Goal: Information Seeking & Learning: Understand process/instructions

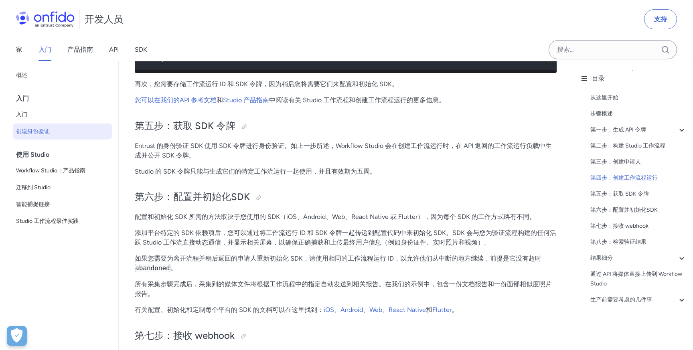
click at [420, 220] on font "配置和初始化 SDK 所需的方法取决于您使用的 SDK（iOS、Android、Web、React Native 或 Flutter），因为每个 SDK 的工…" at bounding box center [335, 217] width 401 height 8
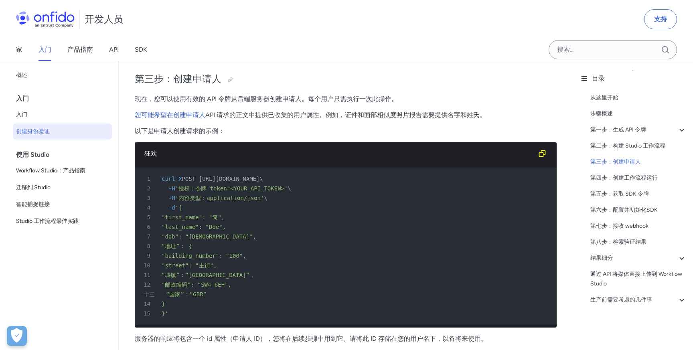
scroll to position [1363, 0]
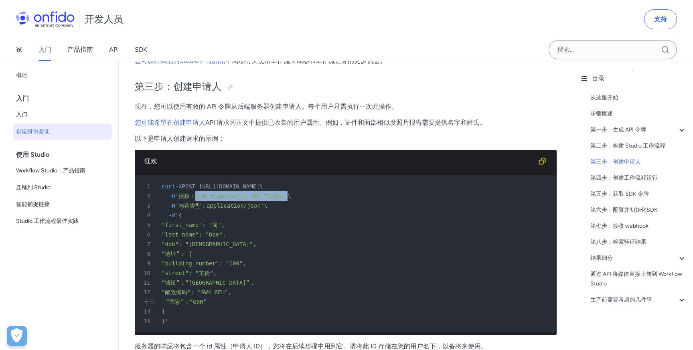
drag, startPoint x: 199, startPoint y: 197, endPoint x: 291, endPoint y: 197, distance: 92.2
click at [288, 197] on font "'授权：令牌 token=<YOUR_API_TOKEN>'" at bounding box center [231, 196] width 113 height 6
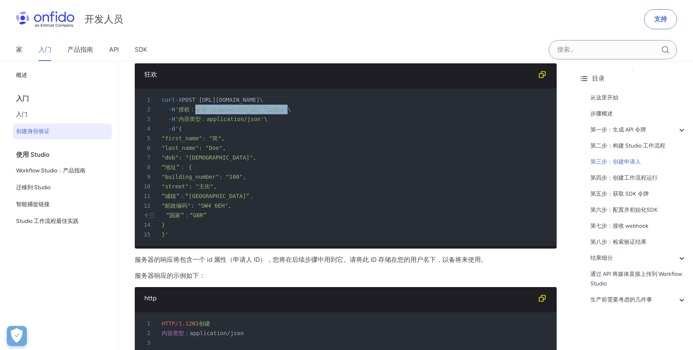
scroll to position [1455, 0]
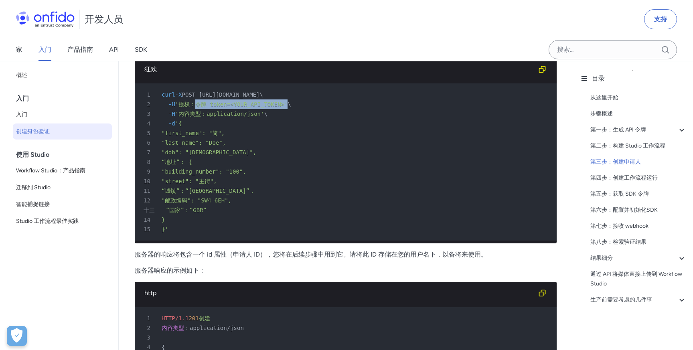
drag, startPoint x: 204, startPoint y: 95, endPoint x: 348, endPoint y: 97, distance: 143.5
click at [260, 97] on font "POST https://api.eu.onfido.com/v3.6/applicants/" at bounding box center [221, 94] width 78 height 6
click at [299, 101] on div "2 -H '授权：令牌 token=<YOUR_API_TOKEN>' \" at bounding box center [341, 104] width 407 height 10
drag, startPoint x: 206, startPoint y: 95, endPoint x: 292, endPoint y: 94, distance: 86.2
click at [260, 94] on font "POST https://api.eu.onfido.com/v3.6/applicants/" at bounding box center [221, 94] width 78 height 6
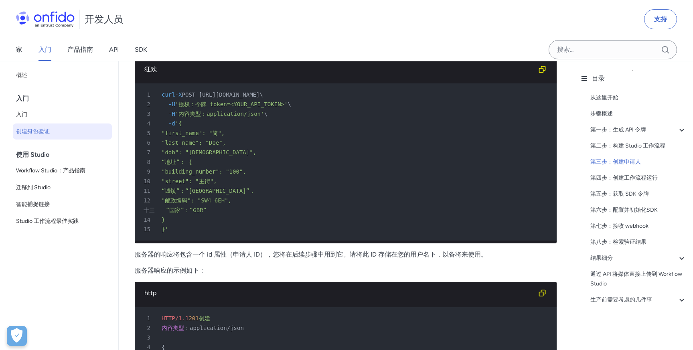
copy font "[URL][DOMAIN_NAME]"
click at [313, 120] on div "4 -d '{" at bounding box center [341, 124] width 407 height 10
click at [222, 105] on font "'授权：令牌 token=<YOUR_API_TOKEN>'" at bounding box center [231, 104] width 113 height 6
click at [225, 105] on font "'授权：令牌 token=<YOUR_API_TOKEN>'" at bounding box center [231, 104] width 113 height 6
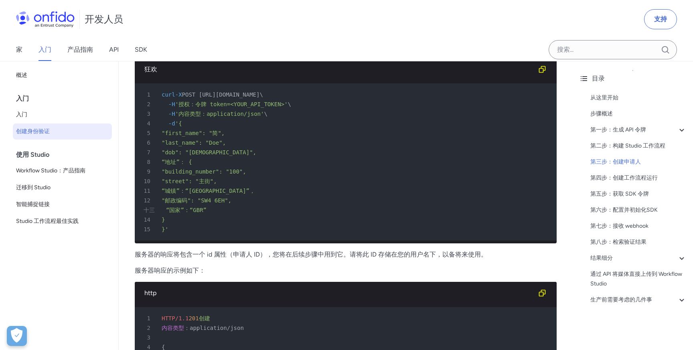
click at [225, 105] on font "'授权：令牌 token=<YOUR_API_TOKEN>'" at bounding box center [231, 104] width 113 height 6
drag, startPoint x: 214, startPoint y: 105, endPoint x: 232, endPoint y: 105, distance: 17.6
click at [232, 105] on font "'授权：令牌 token=<YOUR_API_TOKEN>'" at bounding box center [231, 104] width 113 height 6
copy font "token"
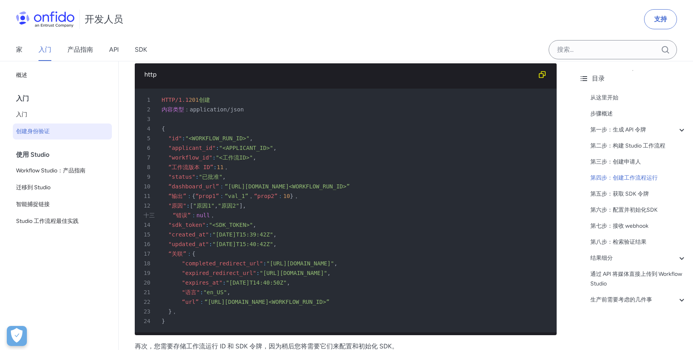
scroll to position [2155, 0]
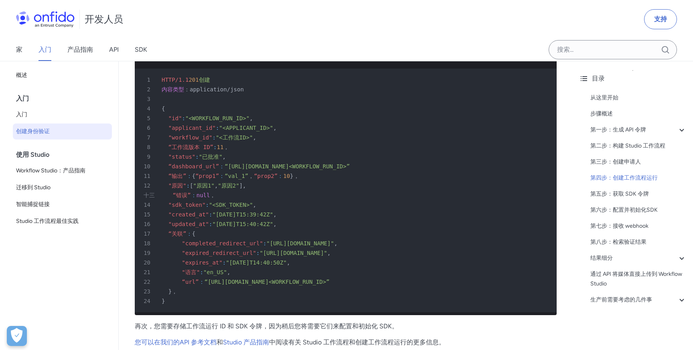
click at [188, 137] on font ""workflow_id"" at bounding box center [190, 137] width 44 height 6
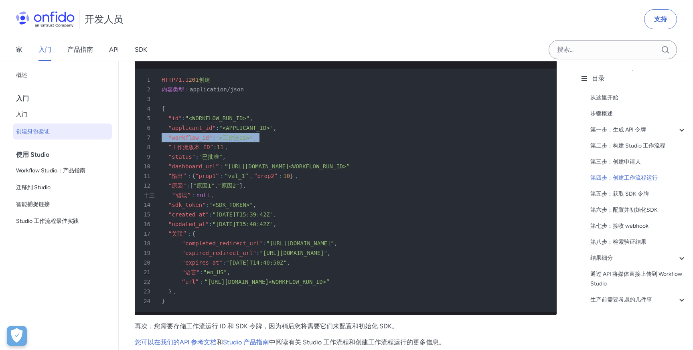
click at [188, 137] on font ""workflow_id"" at bounding box center [190, 137] width 44 height 6
click at [305, 126] on div "6 "applicant_id" : "<APPLICANT_ID>" ," at bounding box center [341, 128] width 407 height 10
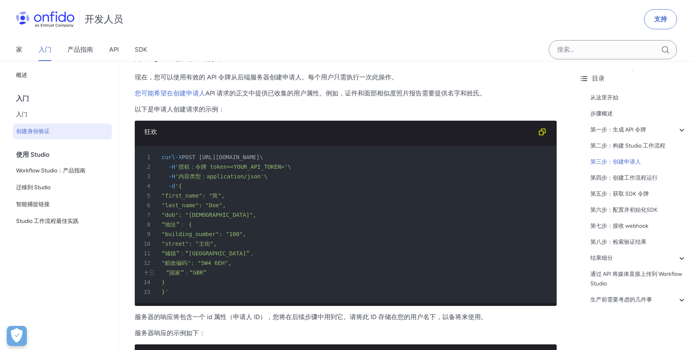
scroll to position [1393, 0]
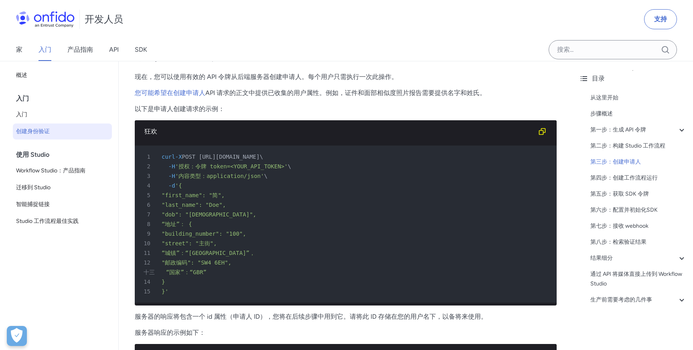
drag, startPoint x: 290, startPoint y: 158, endPoint x: 346, endPoint y: 156, distance: 55.8
click at [260, 156] on font "POST https://api.eu.onfido.com/v3.6/applicants/" at bounding box center [221, 157] width 78 height 6
copy font "/v3.6/applicants/"
click at [325, 110] on p "以下是申请人创建请求的示例：" at bounding box center [346, 109] width 422 height 10
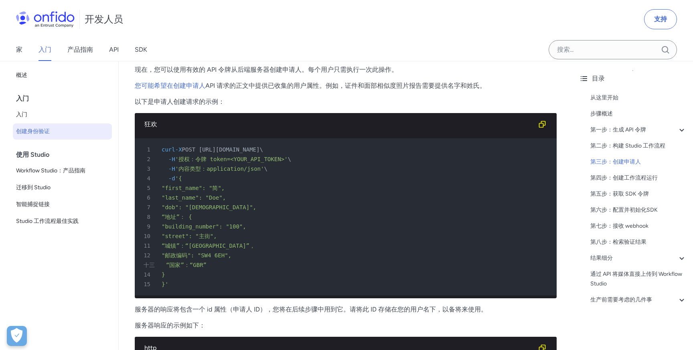
scroll to position [1403, 0]
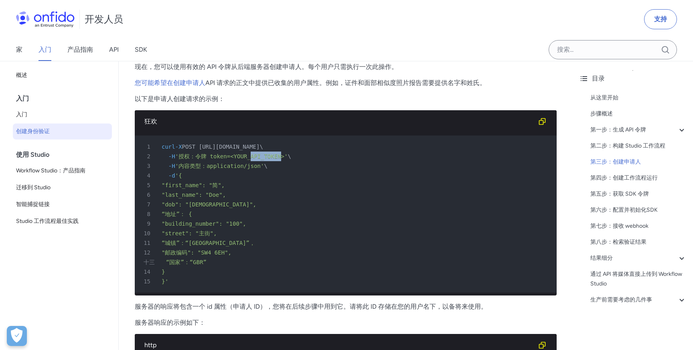
drag, startPoint x: 255, startPoint y: 157, endPoint x: 285, endPoint y: 157, distance: 30.1
click at [285, 157] on font "'授权：令牌 token=<YOUR_API_TOKEN>'" at bounding box center [231, 156] width 113 height 6
click at [626, 131] on font "第一步：生成 API 令牌" at bounding box center [618, 129] width 56 height 7
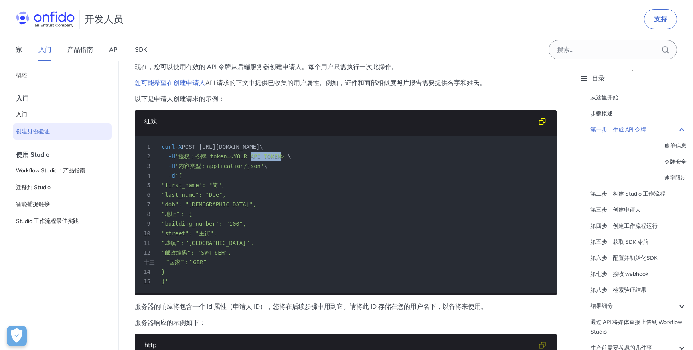
scroll to position [418, 0]
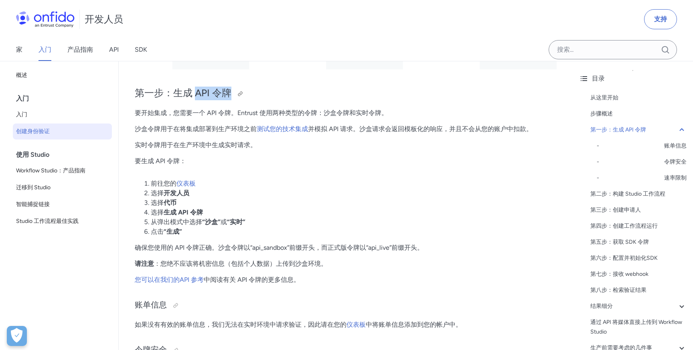
drag, startPoint x: 195, startPoint y: 95, endPoint x: 228, endPoint y: 95, distance: 33.3
click at [228, 95] on font "第一步：生成 API 令牌" at bounding box center [183, 93] width 97 height 12
copy font "API 令牌"
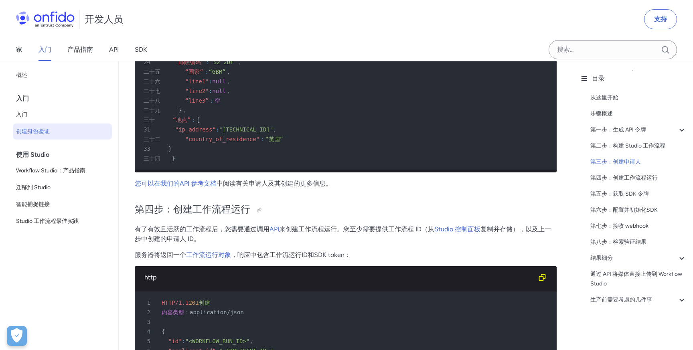
scroll to position [1953, 0]
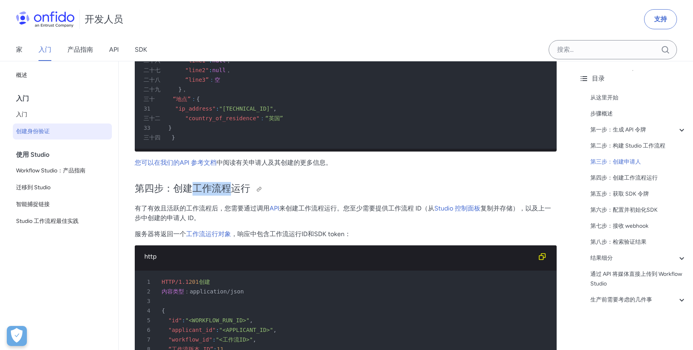
drag, startPoint x: 194, startPoint y: 188, endPoint x: 232, endPoint y: 188, distance: 38.5
click at [232, 188] on font "第四步：创建工作流程运行" at bounding box center [192, 188] width 115 height 12
copy font "工作流程"
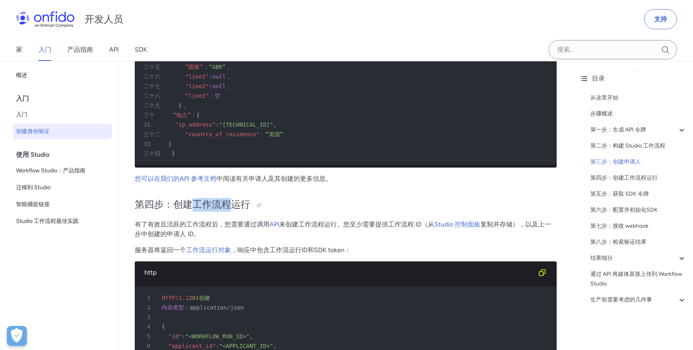
scroll to position [1938, 0]
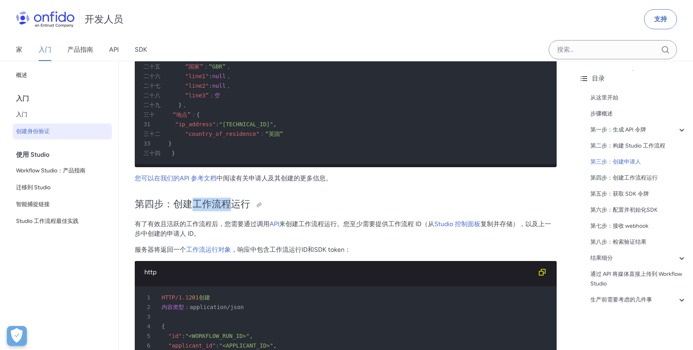
click at [340, 207] on h2 "第四步：创建工作流程运行" at bounding box center [346, 205] width 422 height 14
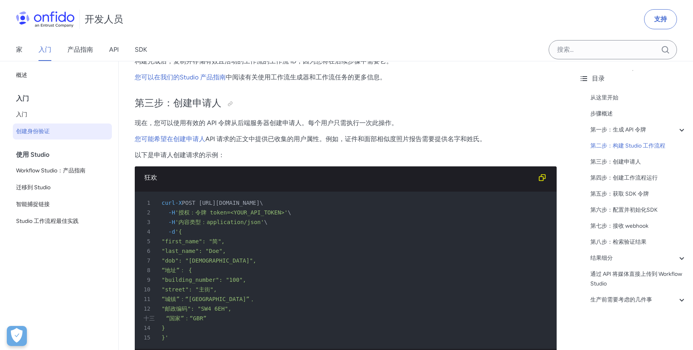
scroll to position [1364, 0]
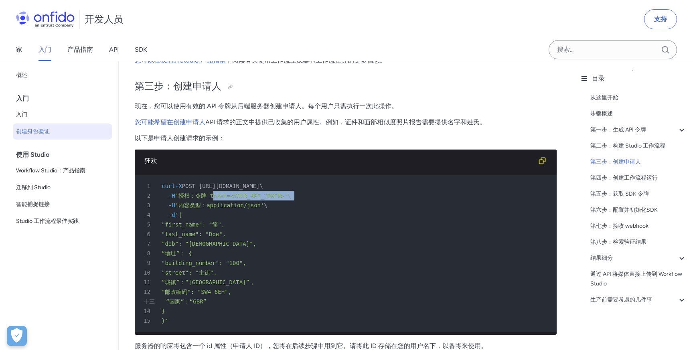
drag, startPoint x: 217, startPoint y: 194, endPoint x: 300, endPoint y: 199, distance: 83.1
click at [300, 199] on div "2 -H '授权：令牌 token=<YOUR_API_TOKEN>' \" at bounding box center [341, 196] width 407 height 10
drag, startPoint x: 211, startPoint y: 206, endPoint x: 277, endPoint y: 206, distance: 66.5
click at [278, 206] on div "3 -H '内容类型：application/json' \" at bounding box center [341, 205] width 407 height 10
click at [280, 236] on div "6 "last_name": "Doe"," at bounding box center [341, 234] width 407 height 10
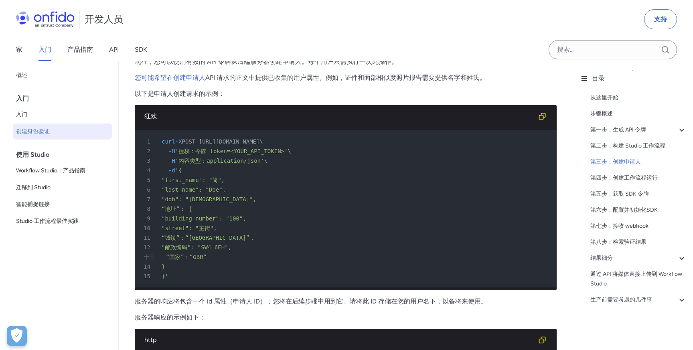
scroll to position [1406, 0]
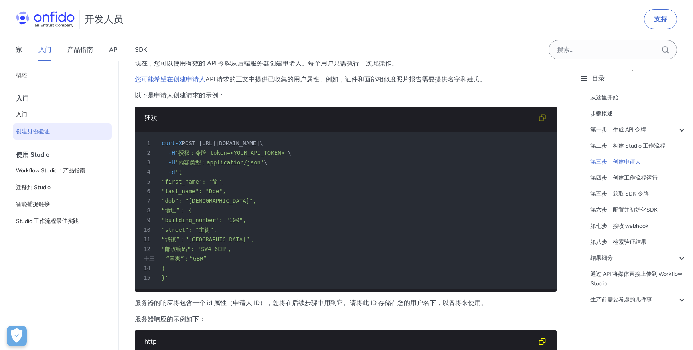
click at [198, 184] on font ""first_name": "简"," at bounding box center [193, 181] width 63 height 6
drag, startPoint x: 170, startPoint y: 182, endPoint x: 204, endPoint y: 180, distance: 33.7
click at [204, 180] on font ""first_name": "简"," at bounding box center [193, 181] width 63 height 6
copy font "first_name"
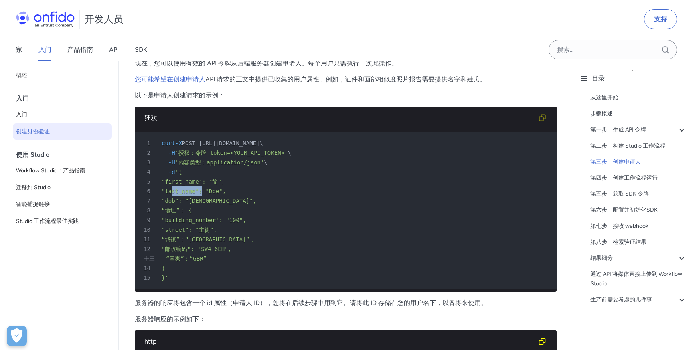
drag, startPoint x: 172, startPoint y: 192, endPoint x: 203, endPoint y: 193, distance: 31.3
click at [203, 193] on font ""last_name": "Doe"," at bounding box center [194, 191] width 64 height 6
copy font "last_name"
drag, startPoint x: 208, startPoint y: 79, endPoint x: 172, endPoint y: 80, distance: 36.5
click at [172, 80] on p "您可能希望在创建申请人 API 请求的正文中提供已收集的用户属性 。例如，证件和面部相似度照片报告需要提供名字和姓氏。" at bounding box center [346, 80] width 422 height 10
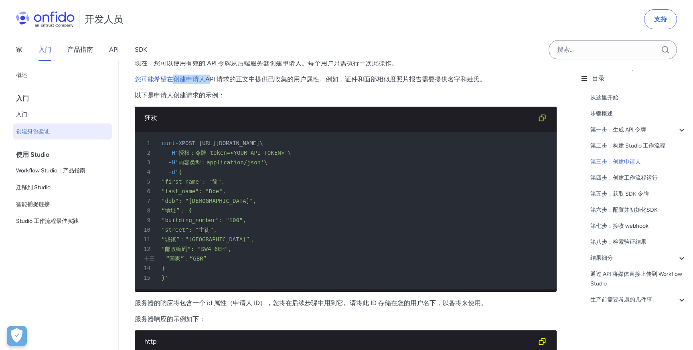
copy p "创建申请人 A"
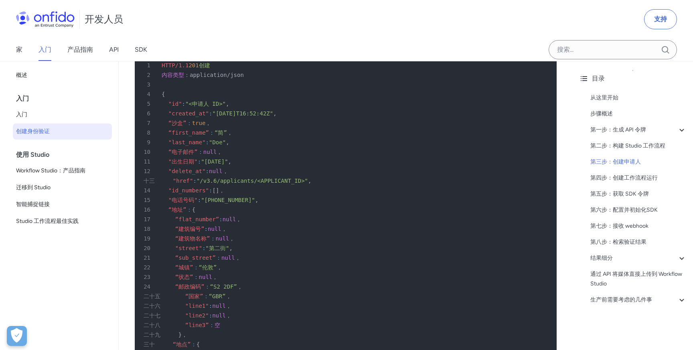
scroll to position [1713, 0]
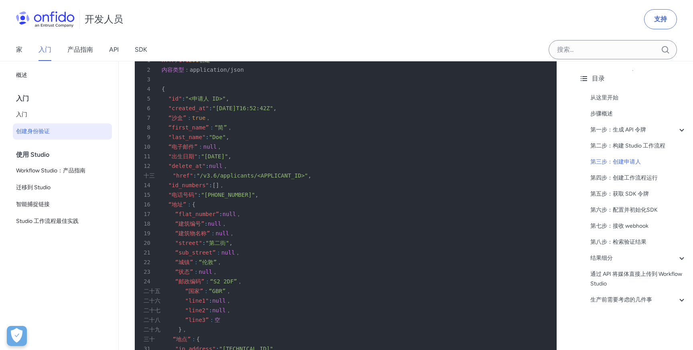
click at [177, 97] on font ""id"" at bounding box center [175, 98] width 14 height 6
click at [177, 100] on font ""id"" at bounding box center [175, 98] width 14 height 6
click at [176, 101] on font ""id"" at bounding box center [175, 98] width 14 height 6
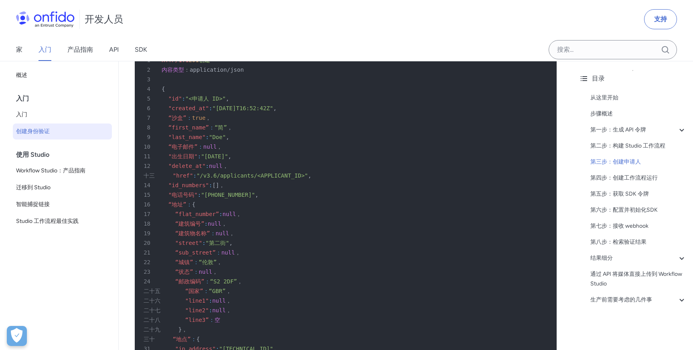
click at [176, 101] on font ""id"" at bounding box center [175, 98] width 14 height 6
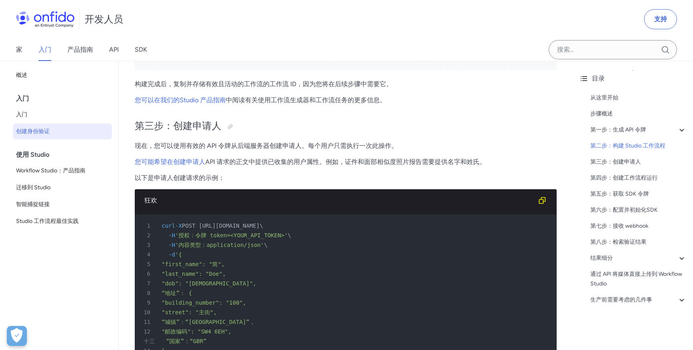
scroll to position [1332, 0]
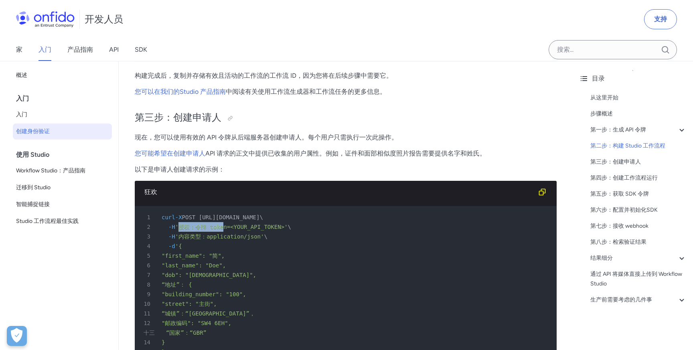
drag, startPoint x: 184, startPoint y: 227, endPoint x: 226, endPoint y: 222, distance: 42.4
click at [227, 222] on div "2 -H '授权：令牌 token=<YOUR_API_TOKEN>' \" at bounding box center [341, 227] width 407 height 10
click at [240, 226] on font "'授权：令牌 token=<YOUR_API_TOKEN>'" at bounding box center [231, 227] width 113 height 6
click at [188, 226] on font "'授权：令牌 token=<YOUR_API_TOKEN>'" at bounding box center [231, 227] width 113 height 6
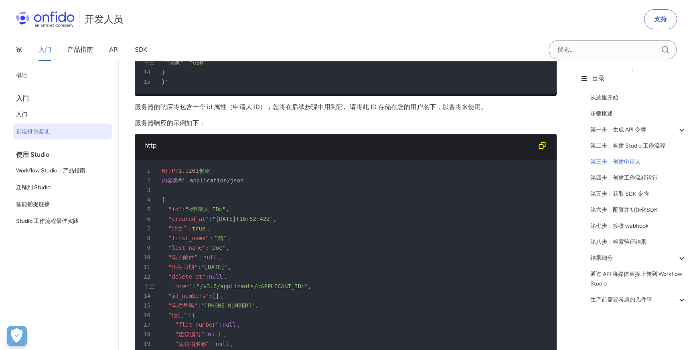
scroll to position [1584, 0]
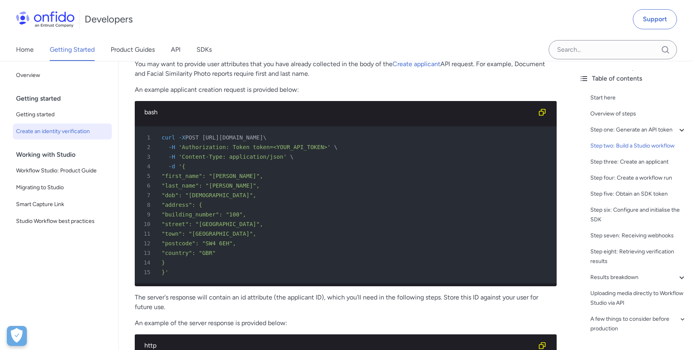
scroll to position [1526, 0]
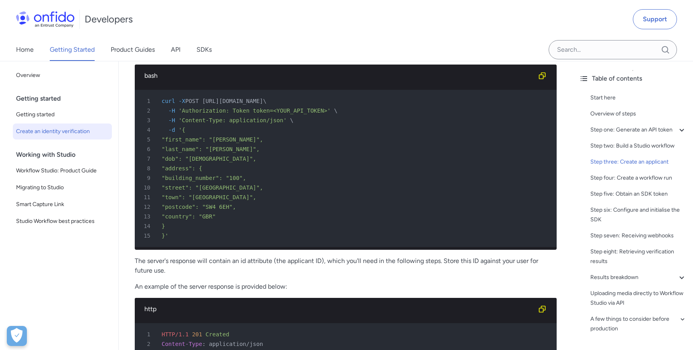
drag, startPoint x: 310, startPoint y: 101, endPoint x: 343, endPoint y: 103, distance: 32.5
click at [263, 103] on span "POST https://api.eu.onfido.com/v3.6/applicants/" at bounding box center [224, 101] width 78 height 6
copy span "applicants"
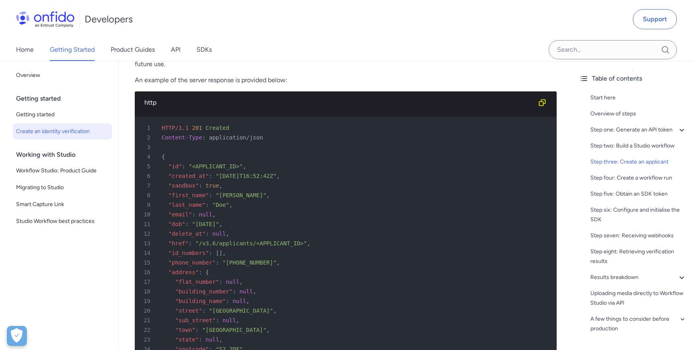
scroll to position [1734, 0]
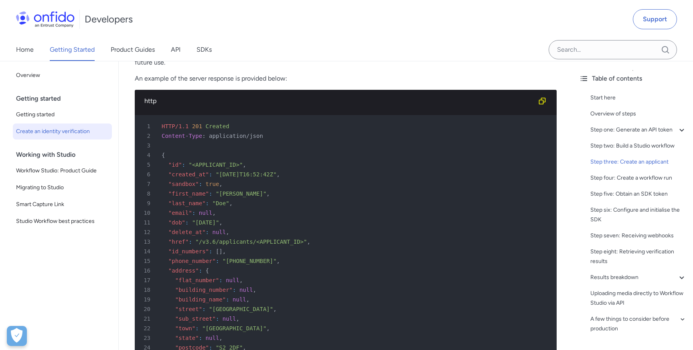
click at [177, 166] on span ""id"" at bounding box center [175, 165] width 14 height 6
click at [192, 175] on span ""created_at"" at bounding box center [188, 174] width 40 height 6
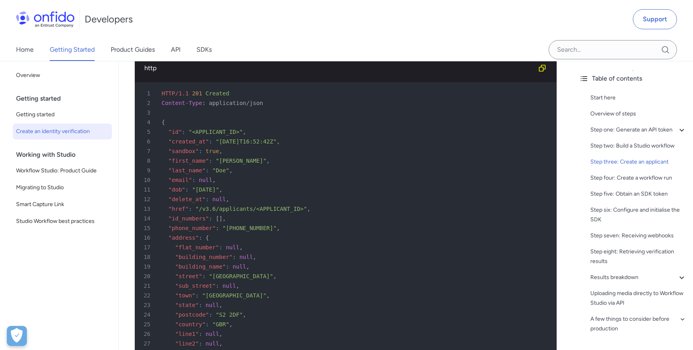
scroll to position [1764, 0]
click at [237, 108] on span "application/json" at bounding box center [236, 105] width 54 height 6
click at [212, 135] on span ""<APPLICANT_ID>"" at bounding box center [215, 134] width 54 height 6
click at [221, 135] on span ""<APPLICANT_ID>"" at bounding box center [215, 134] width 54 height 6
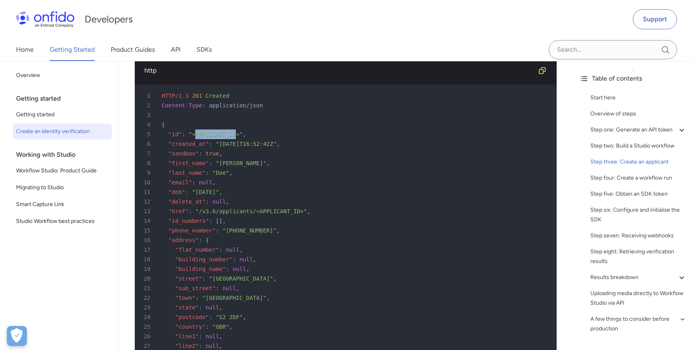
click at [221, 135] on span ""<APPLICANT_ID>"" at bounding box center [215, 134] width 54 height 6
click at [218, 132] on span ""<APPLICANT_ID>"" at bounding box center [215, 134] width 54 height 6
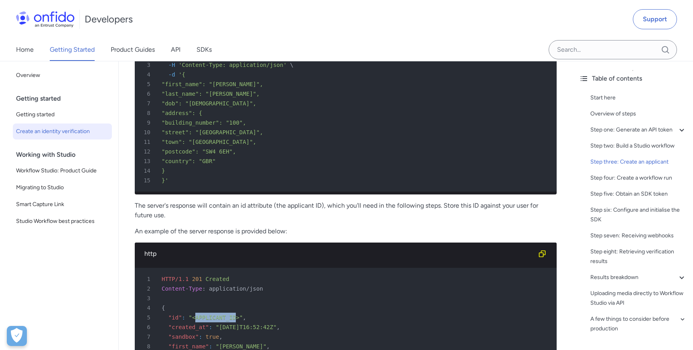
scroll to position [1553, 0]
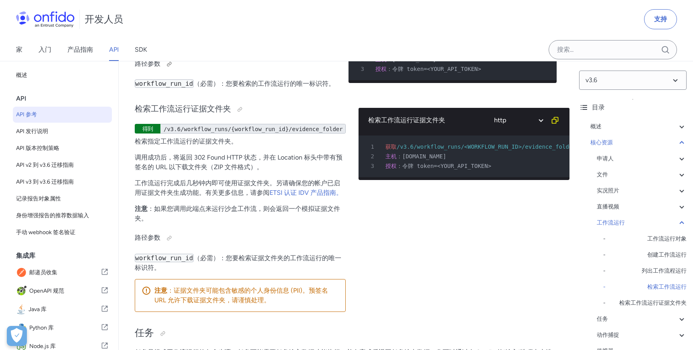
scroll to position [77, 0]
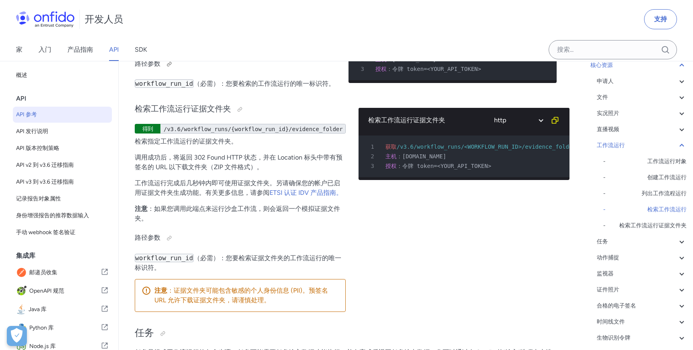
click at [294, 71] on h4 "路径参数" at bounding box center [235, 64] width 201 height 13
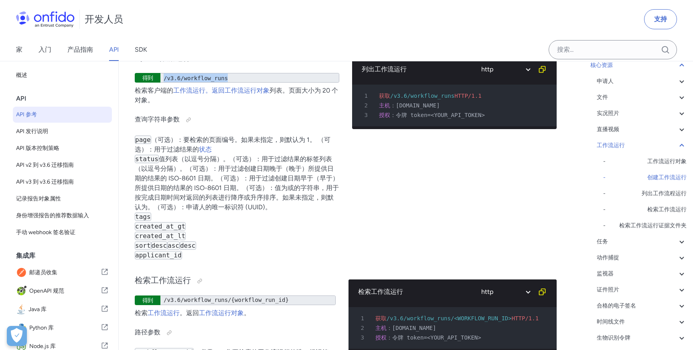
scroll to position [1, 0]
copy font "/v3.6/workflow_runs"
click at [281, 126] on div "列出工作流运行 得到 /v3.6/workflow_runs 检索客户端的 工作流运行。返回 工作流运行对象 列表 。页面大小为 20 个对象。 查询字符串参…" at bounding box center [237, 155] width 204 height 222
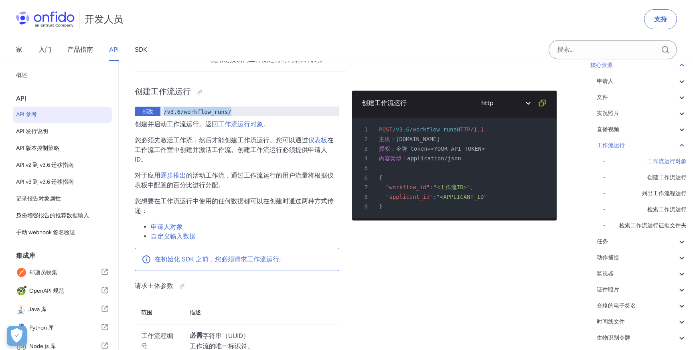
scroll to position [1, 0]
copy font "/v3.6/workflow_runs/"
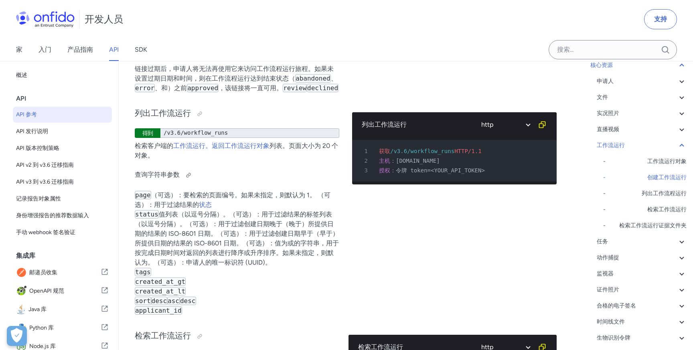
click at [251, 182] on h4 "查询字符串参数" at bounding box center [237, 175] width 204 height 13
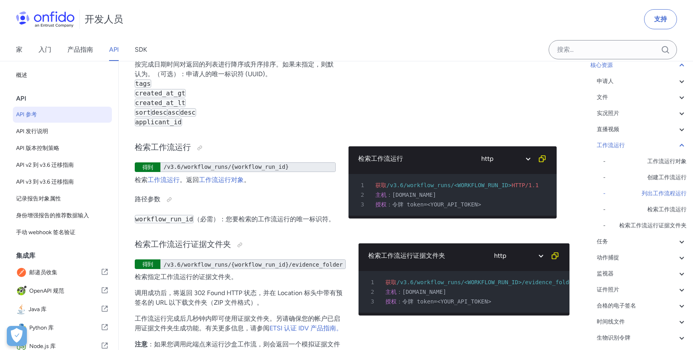
scroll to position [0, 0]
click at [271, 127] on p "page （可选）：要检索的页面编号。如果未指定，则默认为 1。 （可选）： 用于过滤结果的 状态 status 值列表（以逗号分隔）。 （可选）：用于过滤结…" at bounding box center [237, 64] width 204 height 125
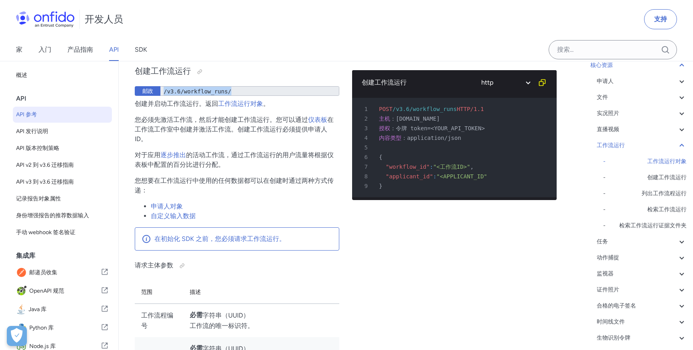
scroll to position [1, 0]
drag, startPoint x: 237, startPoint y: 162, endPoint x: 256, endPoint y: 164, distance: 19.3
click at [256, 96] on div "/v3.6/workflow_runs/" at bounding box center [249, 91] width 179 height 10
click at [185, 94] on font "/v3.6/workflow_runs/" at bounding box center [198, 90] width 68 height 6
click at [182, 94] on font "/v3.6/workflow_runs/" at bounding box center [198, 90] width 68 height 6
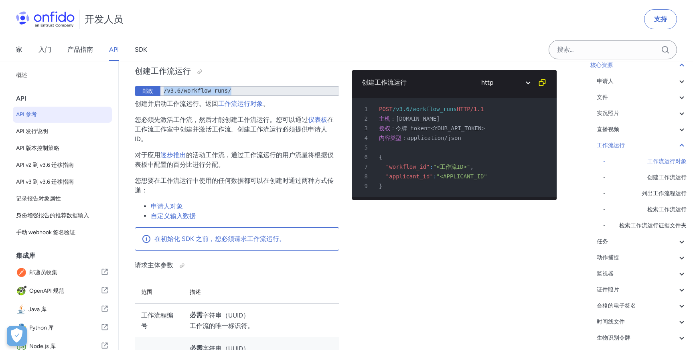
click at [184, 94] on font "/v3.6/workflow_runs/" at bounding box center [198, 90] width 68 height 6
drag, startPoint x: 417, startPoint y: 182, endPoint x: 442, endPoint y: 183, distance: 24.9
click at [442, 112] on font "/v3.6/workflow_runs" at bounding box center [424, 109] width 64 height 6
copy font "workflow"
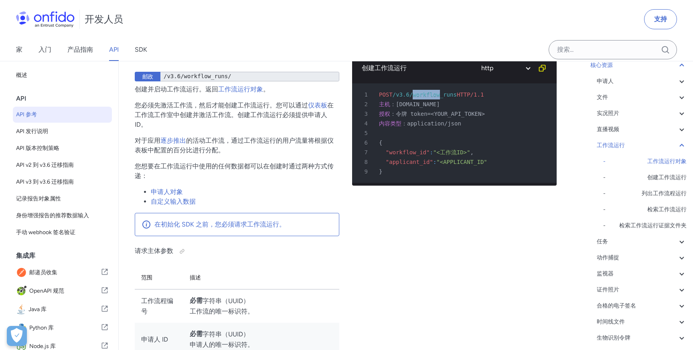
scroll to position [18894, 0]
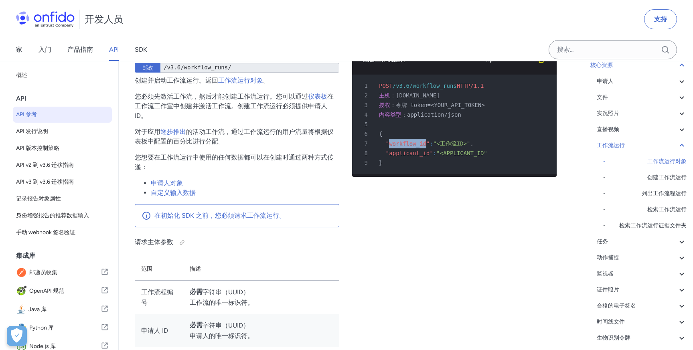
drag, startPoint x: 390, startPoint y: 216, endPoint x: 426, endPoint y: 216, distance: 36.9
click at [426, 147] on font ""workflow_id"" at bounding box center [408, 143] width 44 height 6
copy font "workflow_id"
click at [403, 156] on font ""applicant_id"" at bounding box center [409, 153] width 47 height 6
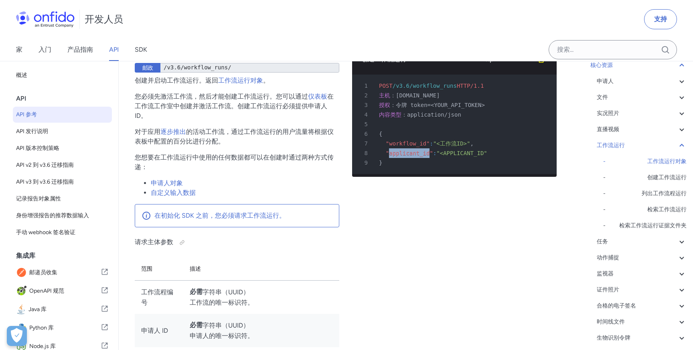
copy font "applicant_id"
click at [398, 139] on div "6 {" at bounding box center [450, 134] width 190 height 10
drag, startPoint x: 390, startPoint y: 215, endPoint x: 417, endPoint y: 217, distance: 27.7
click at [418, 147] on font ""workflow_id"" at bounding box center [408, 143] width 44 height 6
click at [417, 148] on div "7 "workflow_id" : "<工作流ID>" ," at bounding box center [450, 144] width 190 height 10
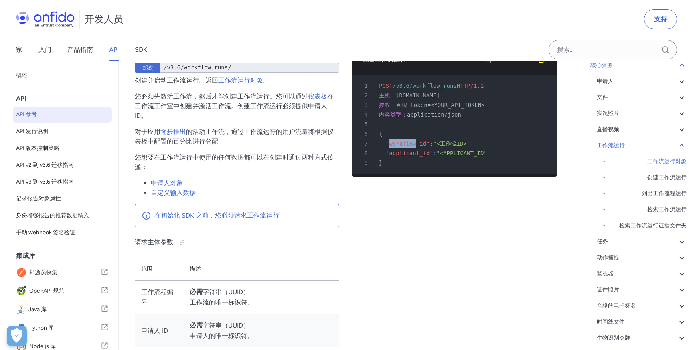
drag, startPoint x: 389, startPoint y: 218, endPoint x: 415, endPoint y: 219, distance: 26.1
click at [415, 148] on div "7 "workflow_id" : "<工作流ID>" ," at bounding box center [450, 144] width 190 height 10
copy font "workflow"
drag, startPoint x: 134, startPoint y: 152, endPoint x: 198, endPoint y: 151, distance: 63.3
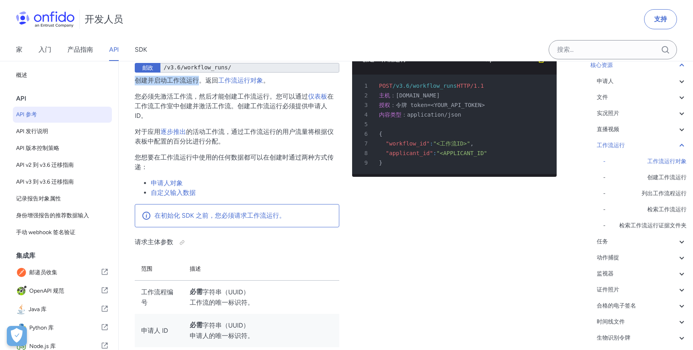
copy font "创建并启动工作流运行"
click at [301, 85] on p "创建并启动工作流运行。返回 工作流运行对象 。" at bounding box center [237, 81] width 204 height 10
click at [337, 146] on p "对于应用 逐步推出 的活动工作流，通过工作流运行的用户流量将根据仪表板中配置的百分比进行分配。" at bounding box center [237, 136] width 204 height 19
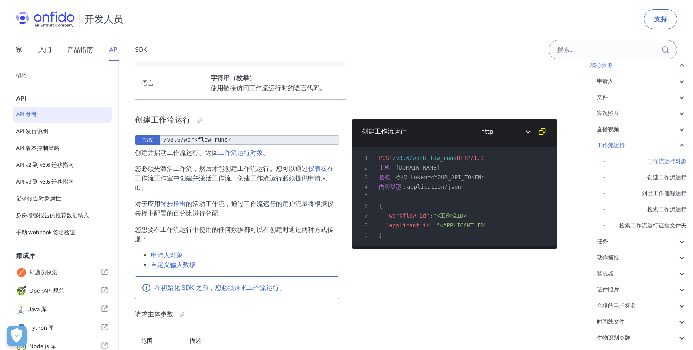
scroll to position [18762, 0]
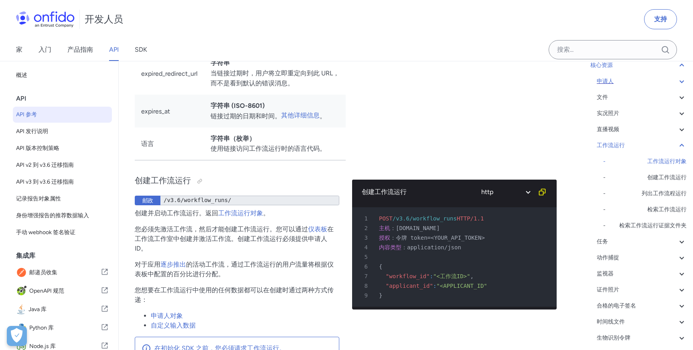
click at [646, 79] on div "申请人" at bounding box center [641, 82] width 90 height 10
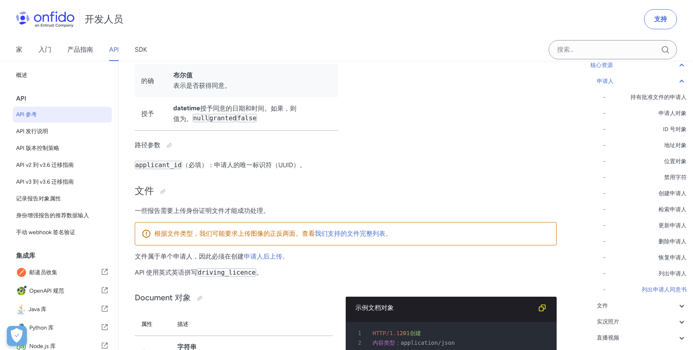
scroll to position [12262, 0]
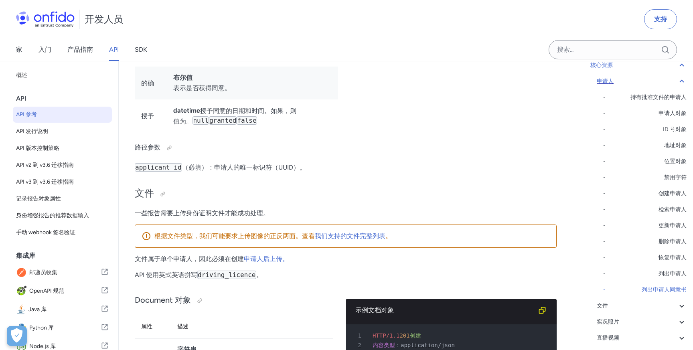
click at [675, 83] on div "申请人" at bounding box center [641, 82] width 90 height 10
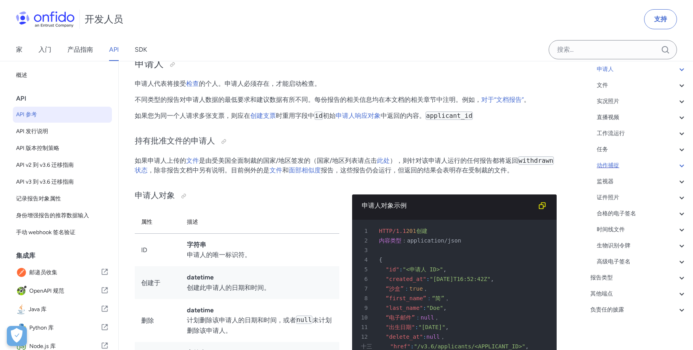
scroll to position [93, 0]
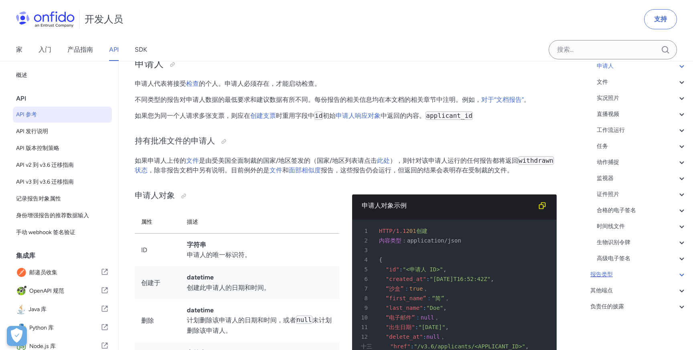
click at [635, 274] on div "报告类型" at bounding box center [638, 275] width 96 height 10
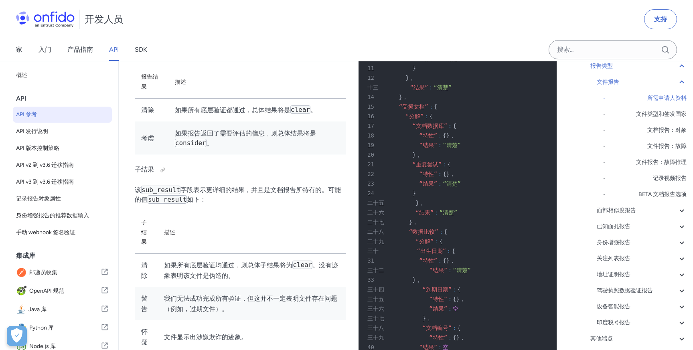
scroll to position [29596, 0]
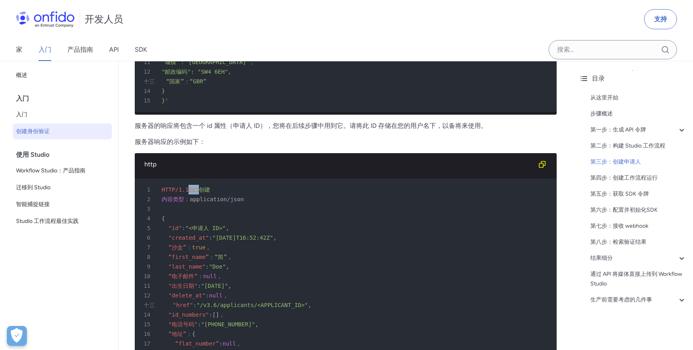
drag, startPoint x: 192, startPoint y: 190, endPoint x: 202, endPoint y: 190, distance: 10.4
click at [202, 190] on font "201 创建" at bounding box center [198, 189] width 21 height 6
click at [289, 127] on font "服务器的响应将包含一个 id 属性（申请人 ID），您将在后续步骤中用到它。请将此 ID 存储在您的用户名下，以备将来使用。" at bounding box center [311, 126] width 352 height 8
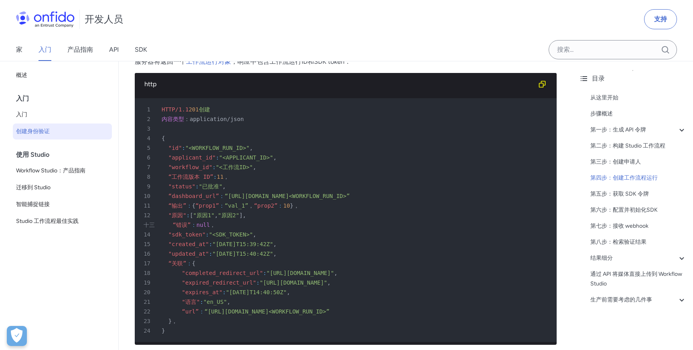
scroll to position [2126, 0]
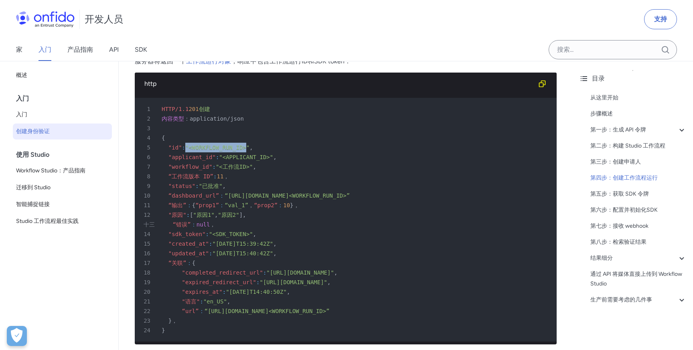
drag, startPoint x: 192, startPoint y: 148, endPoint x: 251, endPoint y: 145, distance: 59.0
click at [249, 145] on font ""<WORKFLOW_RUN_ID>"" at bounding box center [217, 147] width 64 height 6
drag, startPoint x: 227, startPoint y: 158, endPoint x: 282, endPoint y: 158, distance: 55.3
click at [273, 158] on font ""<APPLICANT_ID>"" at bounding box center [246, 157] width 54 height 6
drag, startPoint x: 226, startPoint y: 167, endPoint x: 255, endPoint y: 168, distance: 29.7
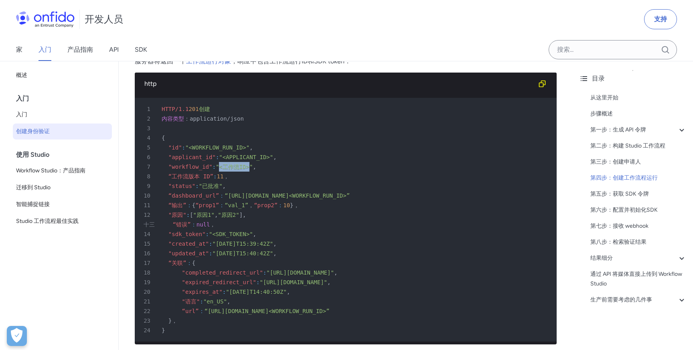
click at [253, 168] on font ""<工作流ID>"" at bounding box center [234, 167] width 37 height 6
click at [280, 159] on span at bounding box center [278, 157] width 3 height 6
drag, startPoint x: 227, startPoint y: 156, endPoint x: 277, endPoint y: 155, distance: 49.3
click at [273, 155] on font ""<APPLICANT_ID>"" at bounding box center [246, 157] width 54 height 6
click at [311, 168] on div "7 "workflow_id" : "<工作流ID>" ," at bounding box center [341, 167] width 407 height 10
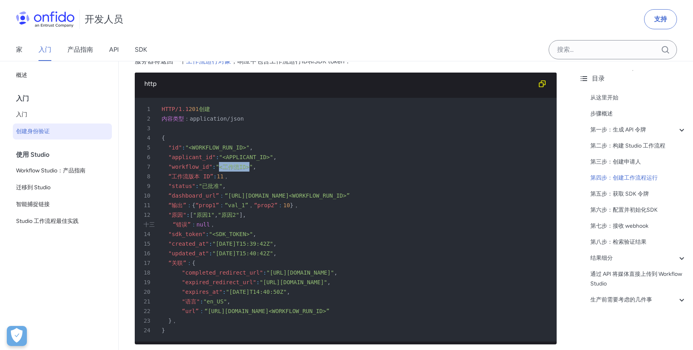
drag, startPoint x: 225, startPoint y: 166, endPoint x: 256, endPoint y: 165, distance: 31.3
click at [253, 165] on font ""<工作流ID>"" at bounding box center [234, 167] width 37 height 6
click at [279, 166] on div "7 "workflow_id" : "<工作流ID>" ," at bounding box center [341, 167] width 407 height 10
drag, startPoint x: 229, startPoint y: 157, endPoint x: 275, endPoint y: 157, distance: 46.1
click at [273, 157] on font ""<APPLICANT_ID>"" at bounding box center [246, 157] width 54 height 6
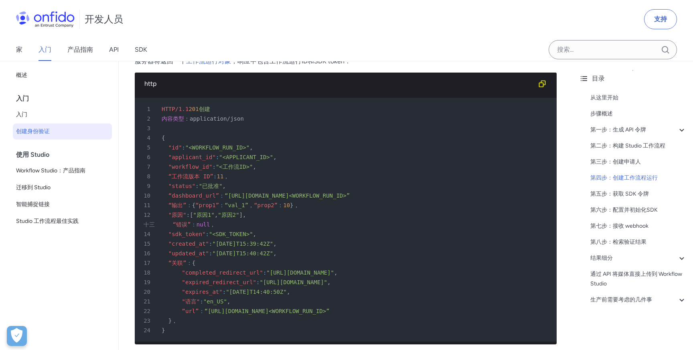
click at [199, 146] on font ""<WORKFLOW_RUN_ID>"" at bounding box center [217, 147] width 64 height 6
drag, startPoint x: 169, startPoint y: 146, endPoint x: 267, endPoint y: 145, distance: 98.2
click at [267, 145] on div "5 "id" : "<WORKFLOW_RUN_ID>" ," at bounding box center [341, 148] width 407 height 10
click at [301, 156] on div "6 "applicant_id" : "<APPLICANT_ID>" ," at bounding box center [341, 157] width 407 height 10
drag, startPoint x: 198, startPoint y: 148, endPoint x: 250, endPoint y: 145, distance: 52.2
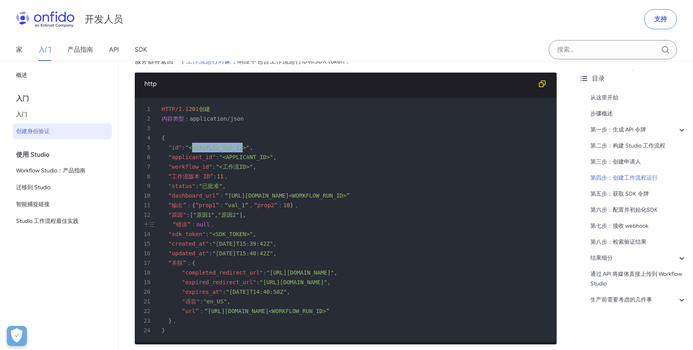
click at [249, 145] on font ""<WORKFLOW_RUN_ID>"" at bounding box center [217, 147] width 64 height 6
copy font "WORKFLOW_RUN_ID"
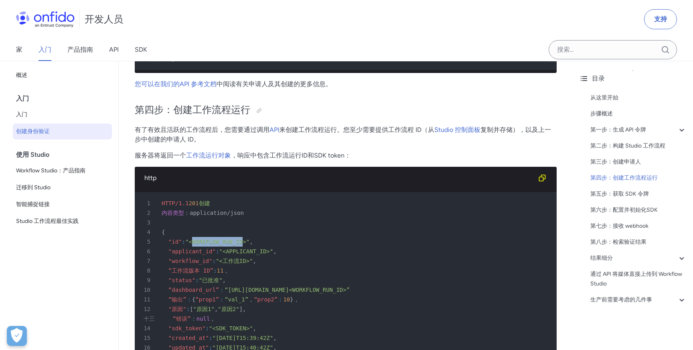
scroll to position [1977, 0]
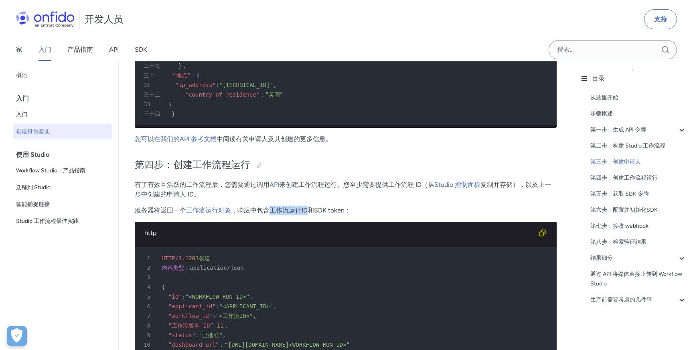
drag, startPoint x: 269, startPoint y: 210, endPoint x: 308, endPoint y: 210, distance: 38.9
click at [308, 210] on font "，响应中包含工作流运行ID和SDK token：" at bounding box center [291, 210] width 120 height 8
copy font "工作流运行ID"
drag, startPoint x: 315, startPoint y: 210, endPoint x: 344, endPoint y: 211, distance: 28.9
click at [344, 211] on font "，响应中包含工作流运行ID和SDK token：" at bounding box center [291, 210] width 120 height 8
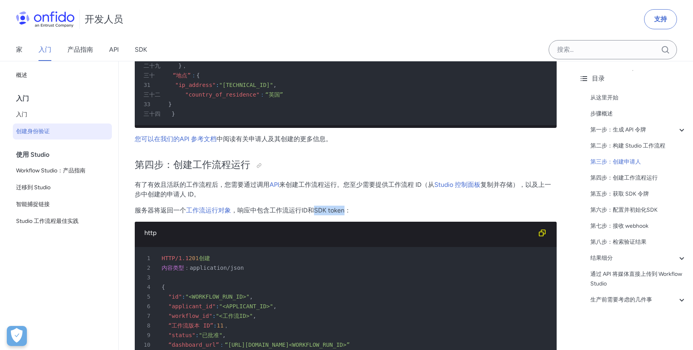
copy font "SDK token"
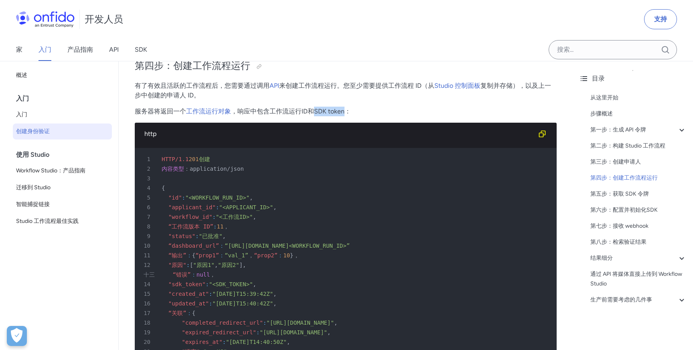
scroll to position [2082, 0]
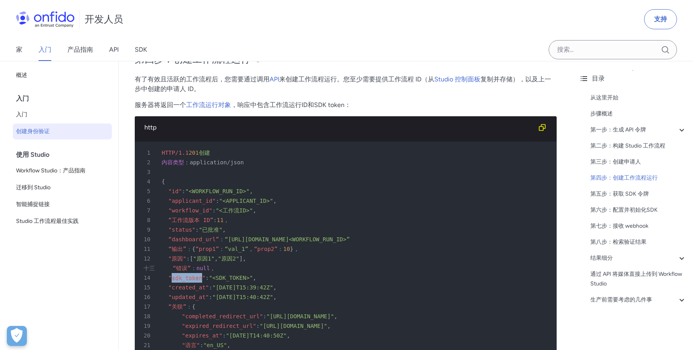
drag, startPoint x: 172, startPoint y: 277, endPoint x: 202, endPoint y: 277, distance: 29.7
click at [202, 277] on font ""sdk_token"" at bounding box center [186, 278] width 37 height 6
copy font "sdk_token"
